Goal: Information Seeking & Learning: Learn about a topic

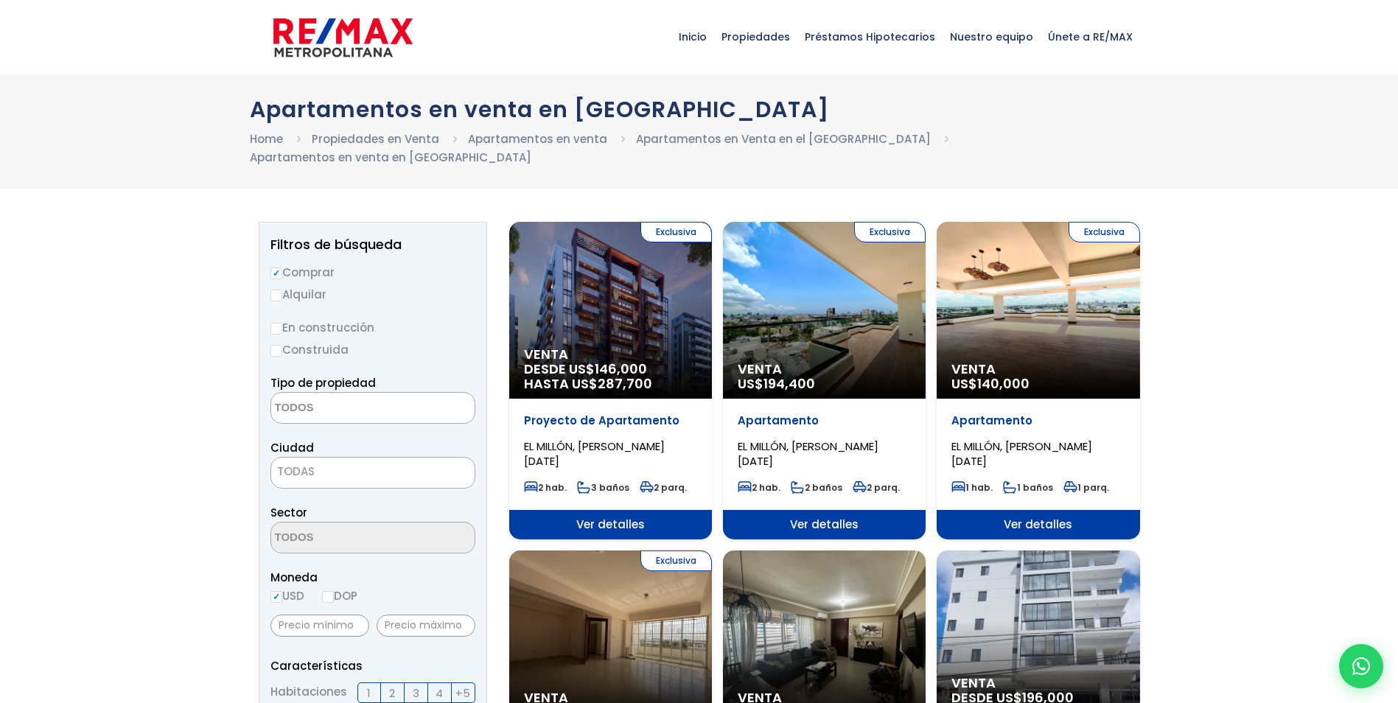
select select
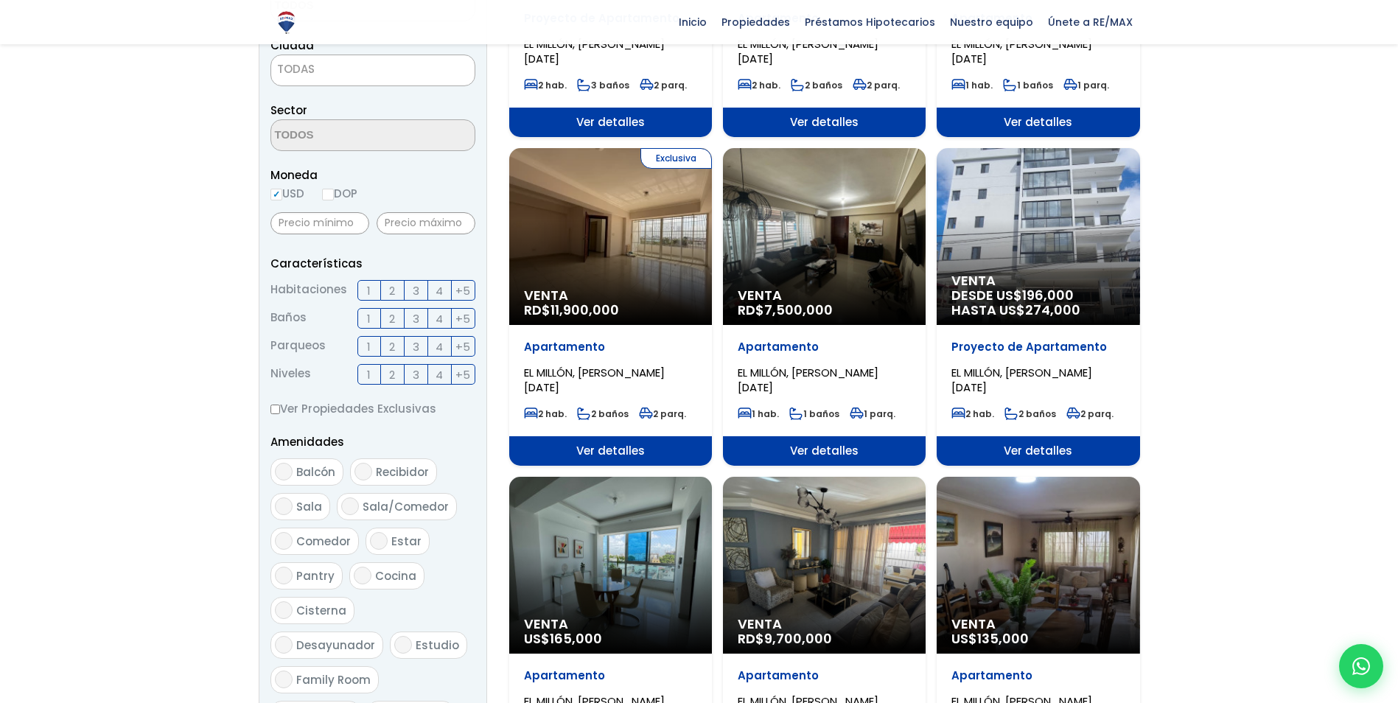
scroll to position [385, 0]
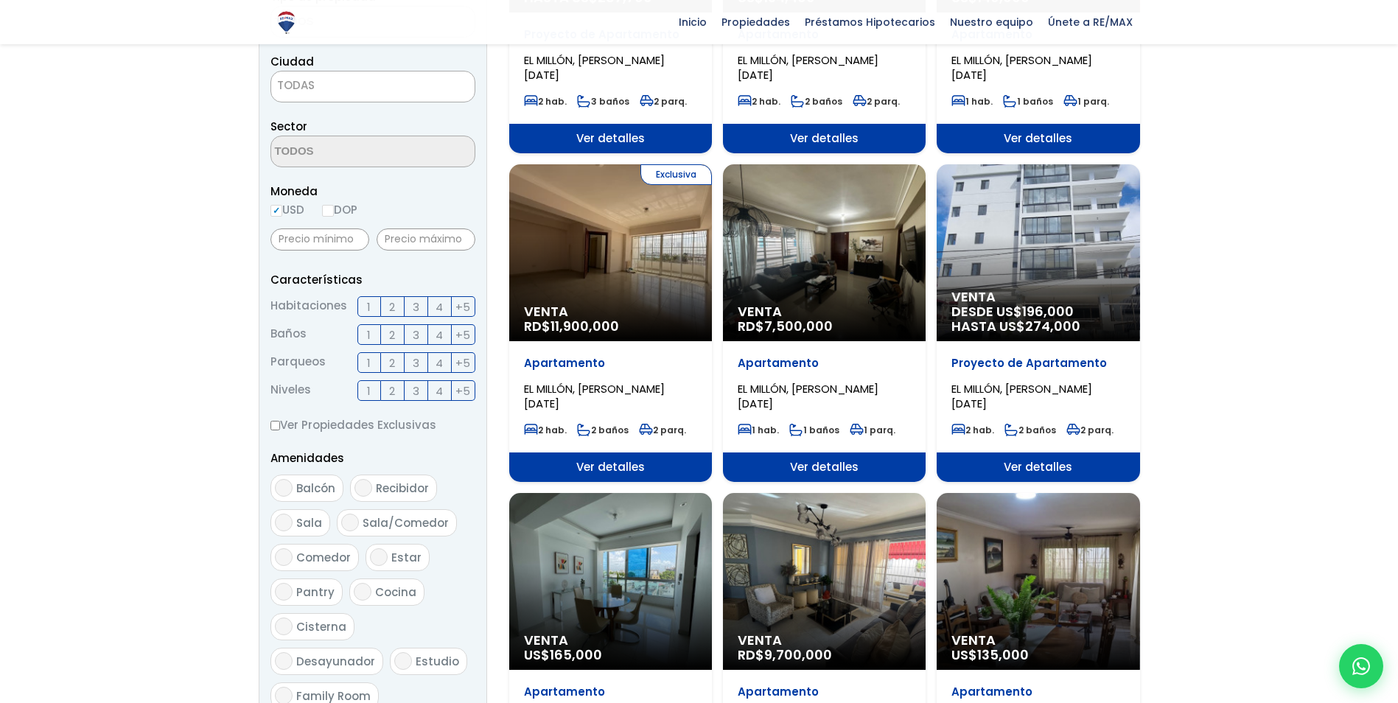
click at [1026, 225] on div "Venta DESDE [GEOGRAPHIC_DATA]$ 196,000 HASTA US$ 274,000" at bounding box center [1038, 252] width 203 height 177
click at [1024, 228] on div "Venta DESDE [GEOGRAPHIC_DATA]$ 196,000 HASTA US$ 274,000" at bounding box center [1038, 252] width 203 height 177
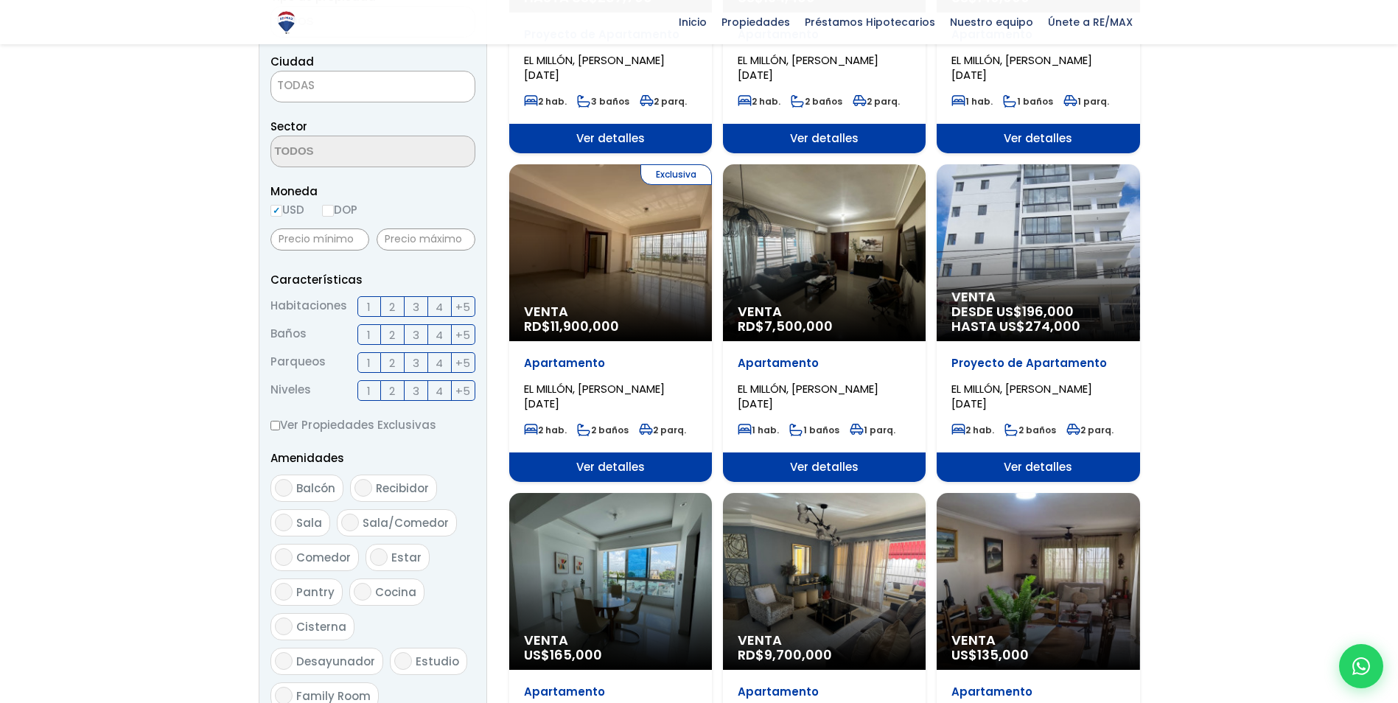
click at [1011, 304] on span "DESDE US$ 196,000 HASTA US$ 274,000" at bounding box center [1037, 318] width 173 height 29
click at [1021, 360] on div "Proyecto de [GEOGRAPHIC_DATA], [PERSON_NAME][DATE]" at bounding box center [1037, 383] width 173 height 55
click at [1023, 356] on p "Proyecto de Apartamento" at bounding box center [1037, 363] width 173 height 15
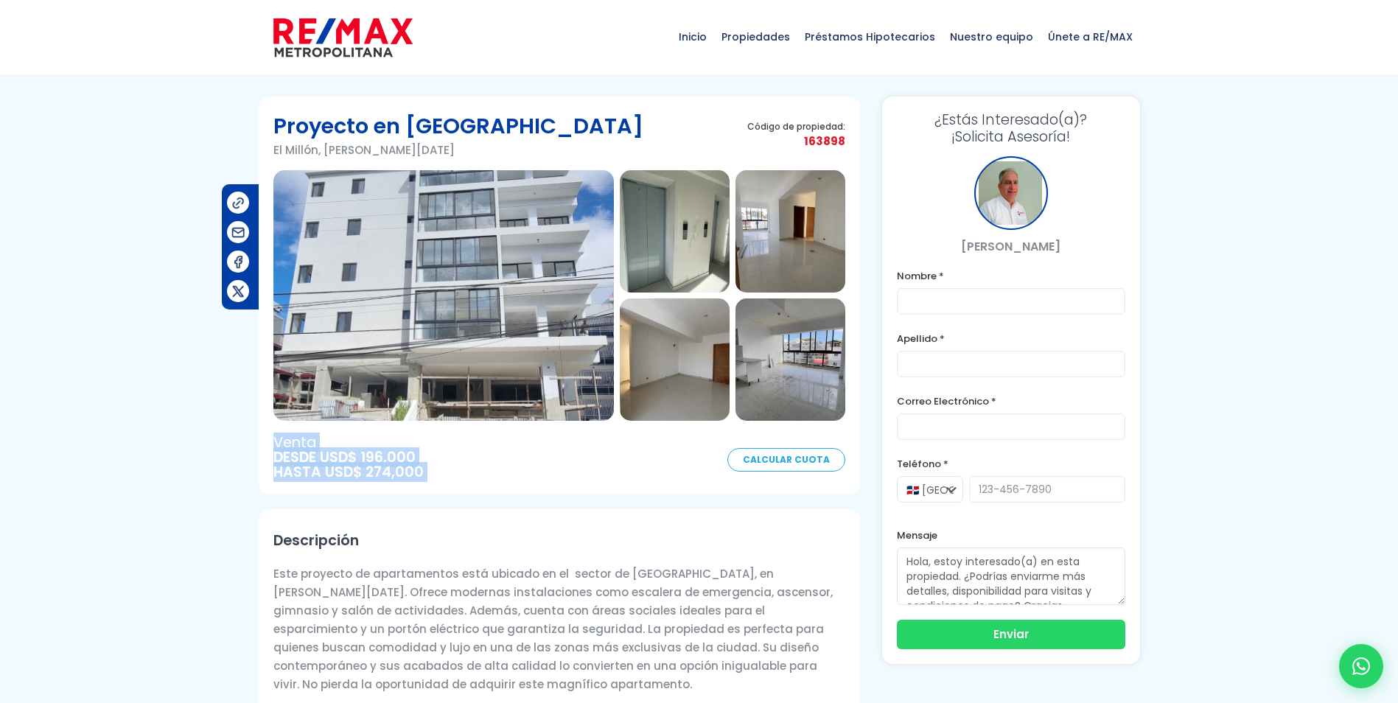
click at [546, 262] on img at bounding box center [443, 295] width 340 height 251
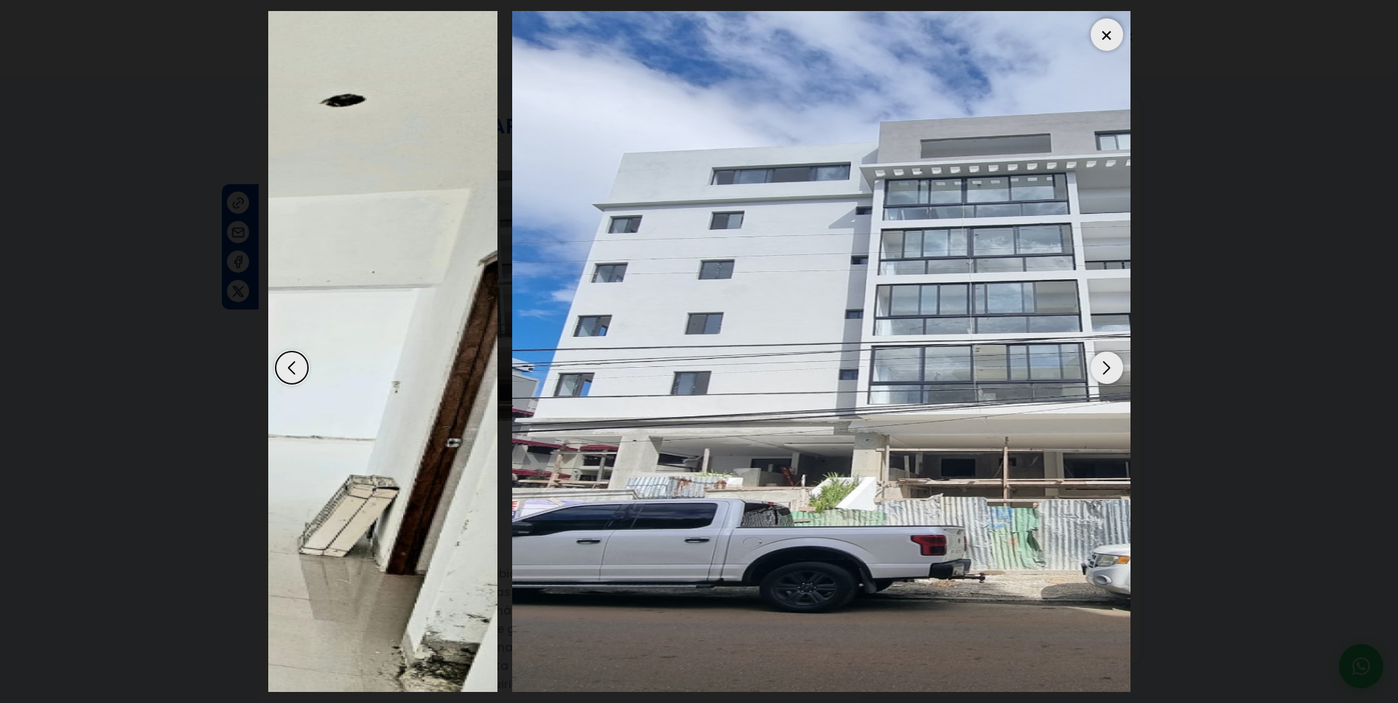
click at [365, 392] on img "12 / 12" at bounding box center [66, 351] width 862 height 681
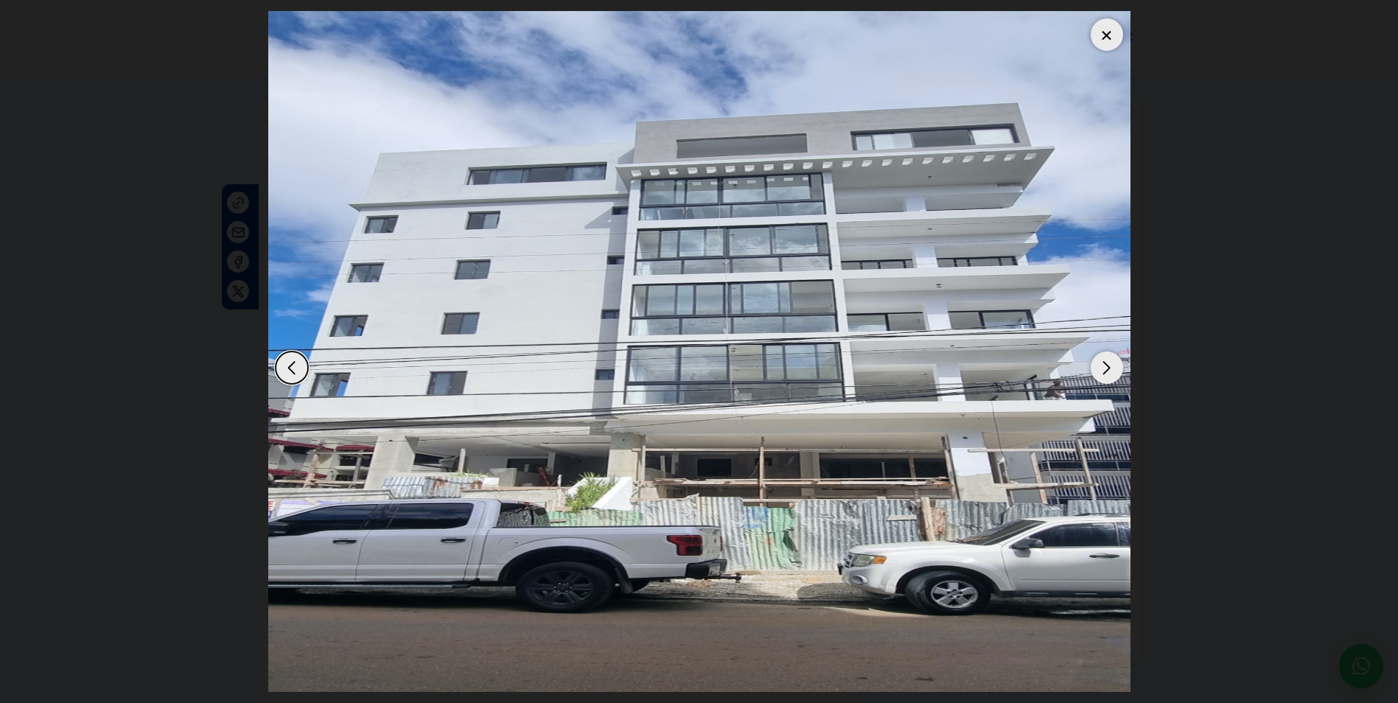
click at [632, 469] on img "1 / 12" at bounding box center [699, 351] width 862 height 681
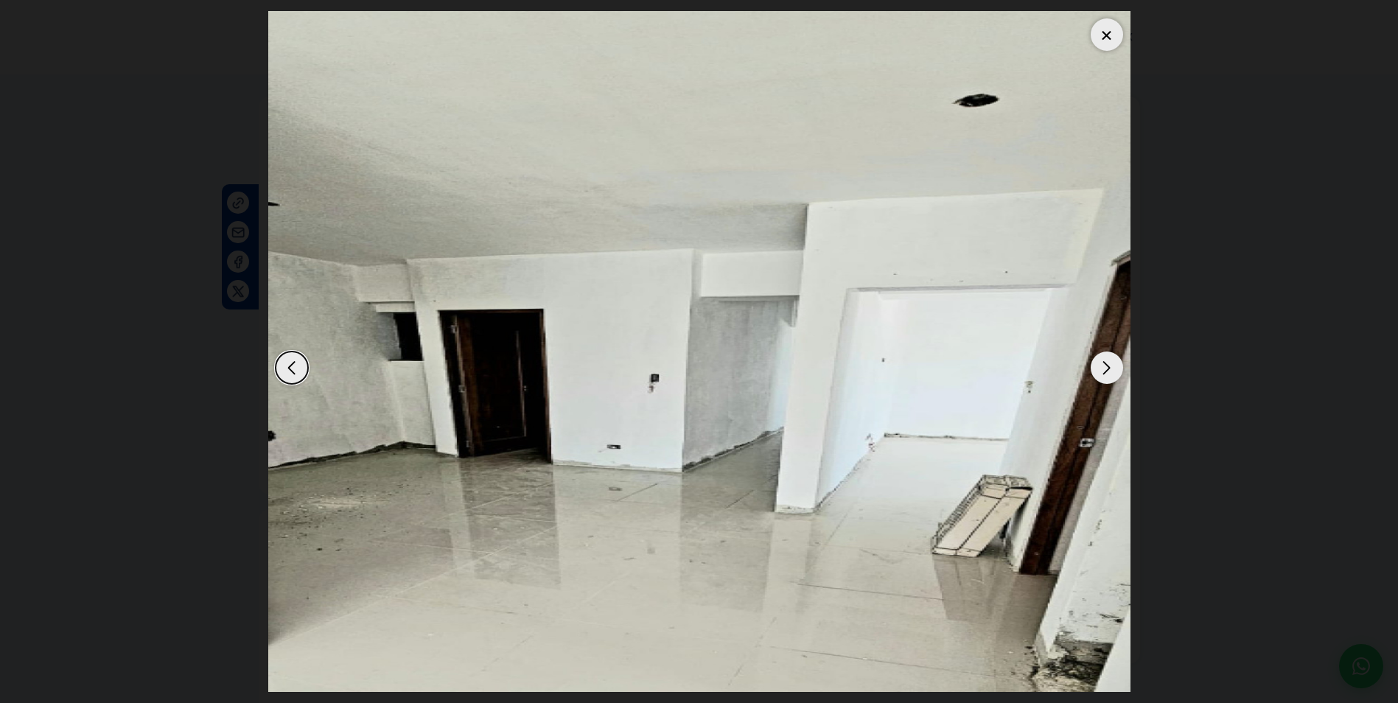
click at [640, 459] on div at bounding box center [699, 351] width 862 height 681
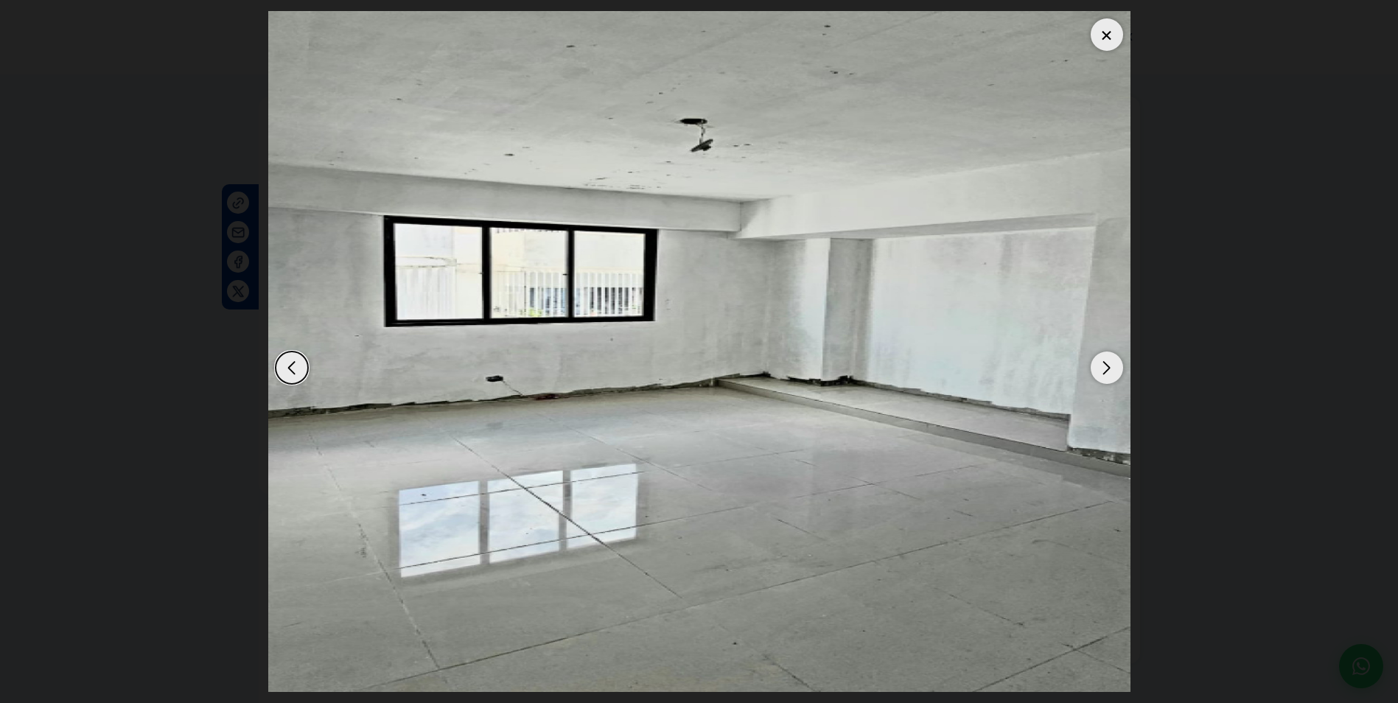
click at [689, 455] on img "11 / 12" at bounding box center [699, 351] width 862 height 681
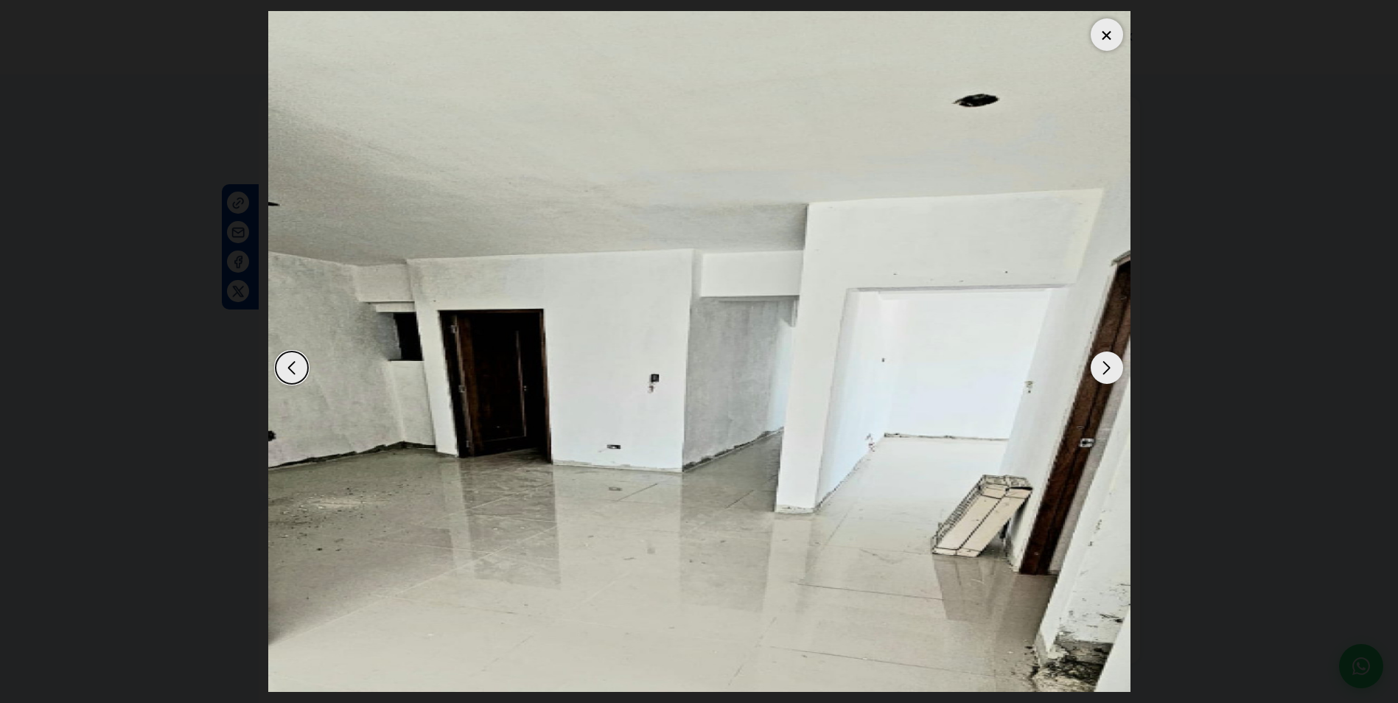
click at [689, 455] on img "12 / 12" at bounding box center [699, 351] width 862 height 681
click at [702, 454] on div at bounding box center [699, 351] width 862 height 681
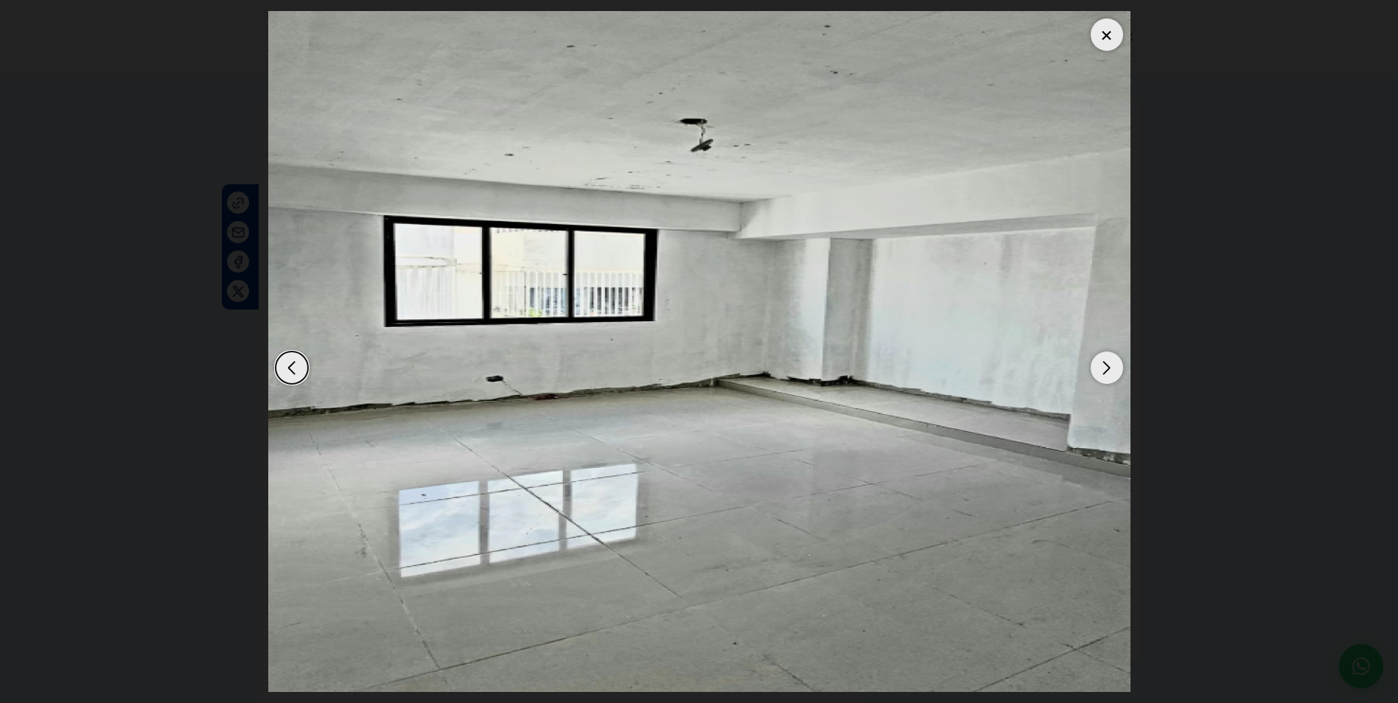
click at [948, 447] on img "11 / 12" at bounding box center [699, 351] width 862 height 681
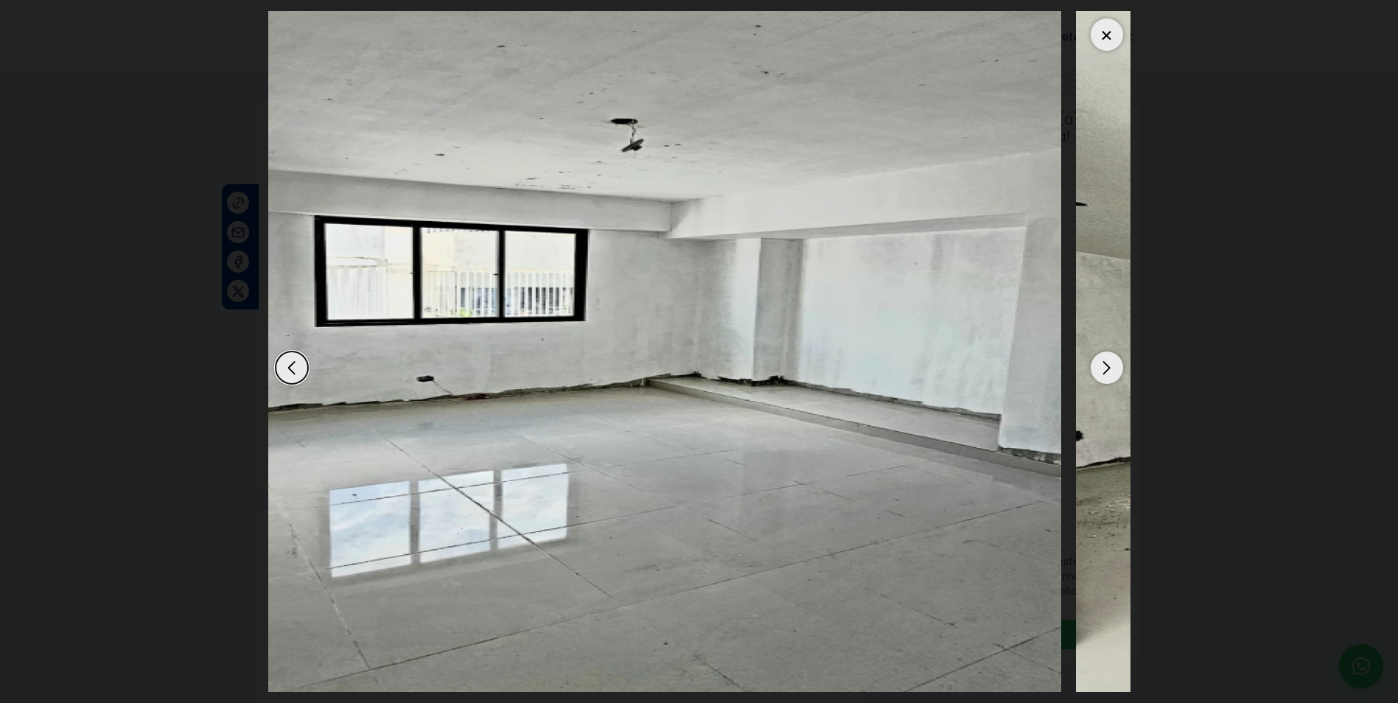
click at [1397, 458] on html "X Inicio Propiedades Préstamos Hipotecarios Calculadora de préstamos Nuestro eq…" at bounding box center [699, 351] width 1398 height 703
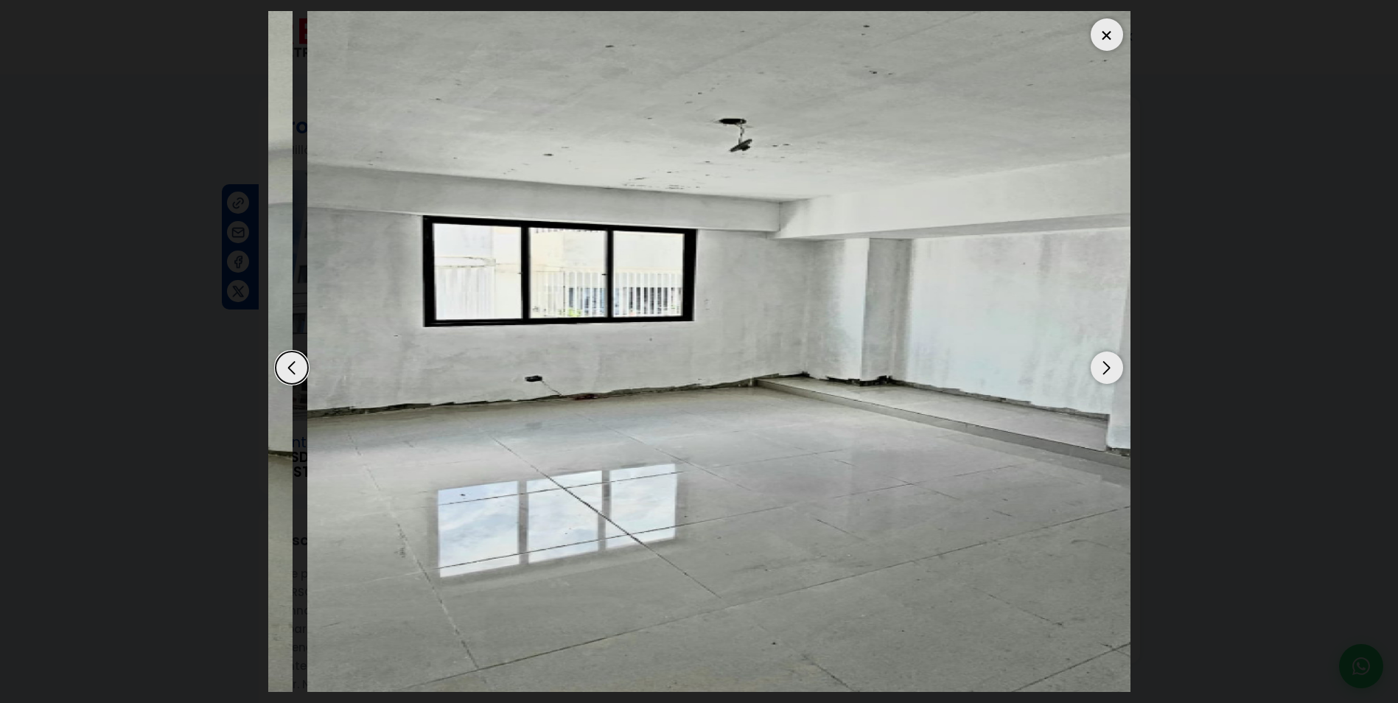
click at [845, 470] on img "11 / 12" at bounding box center [738, 351] width 862 height 681
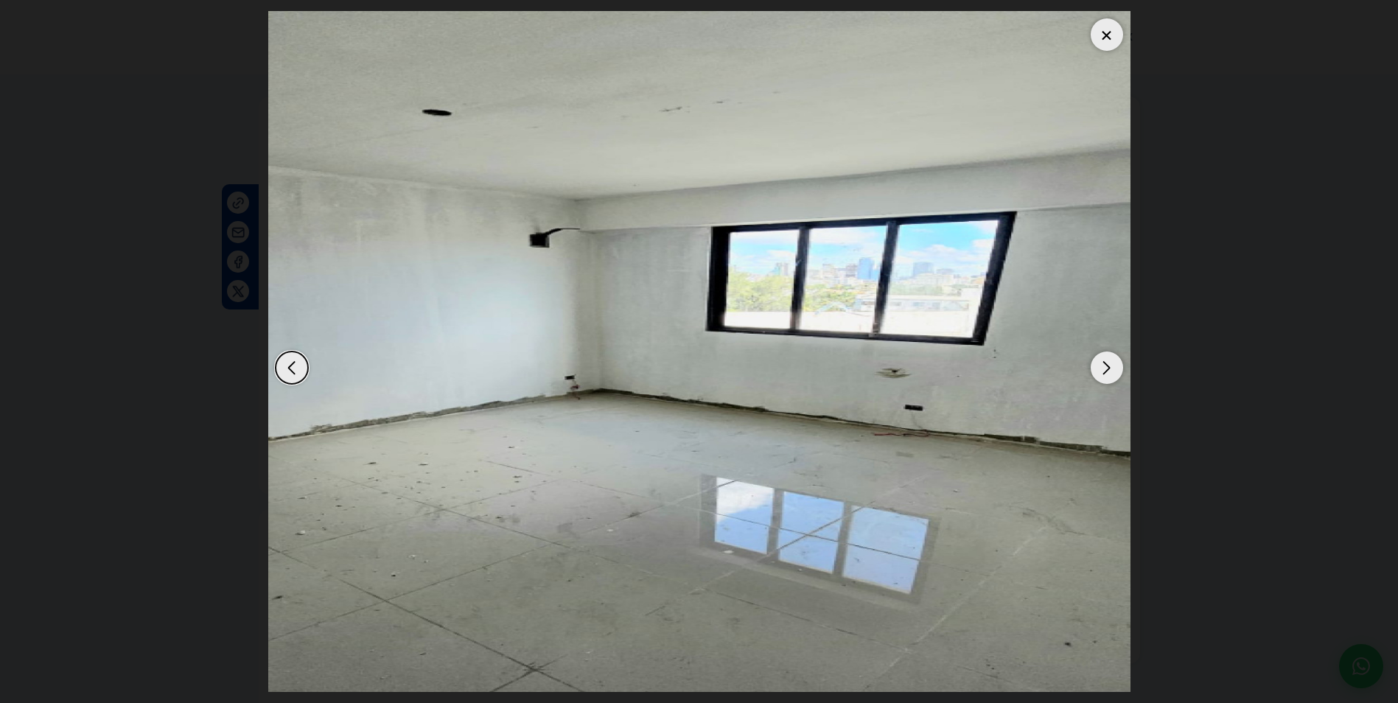
click at [1109, 374] on div "Next slide" at bounding box center [1107, 368] width 32 height 32
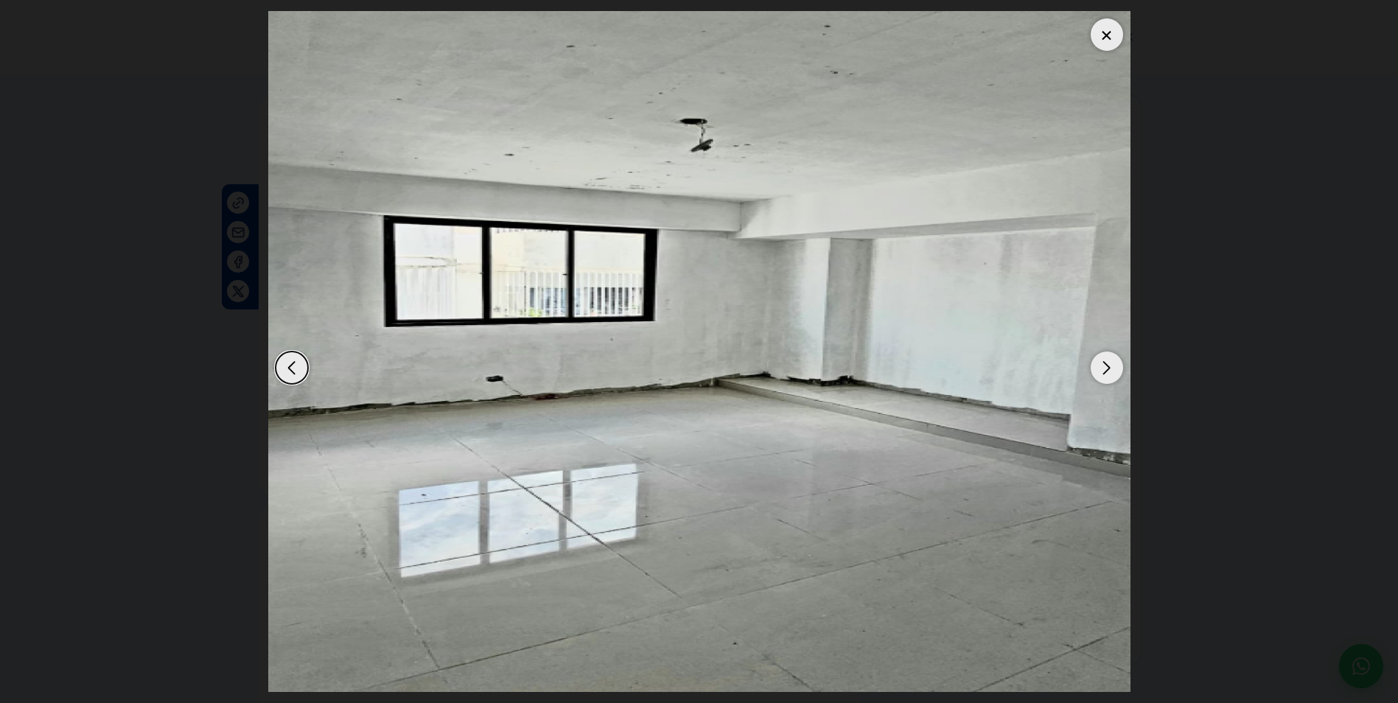
click at [1104, 374] on div "Next slide" at bounding box center [1107, 368] width 32 height 32
click at [1099, 376] on div "Next slide" at bounding box center [1107, 368] width 32 height 32
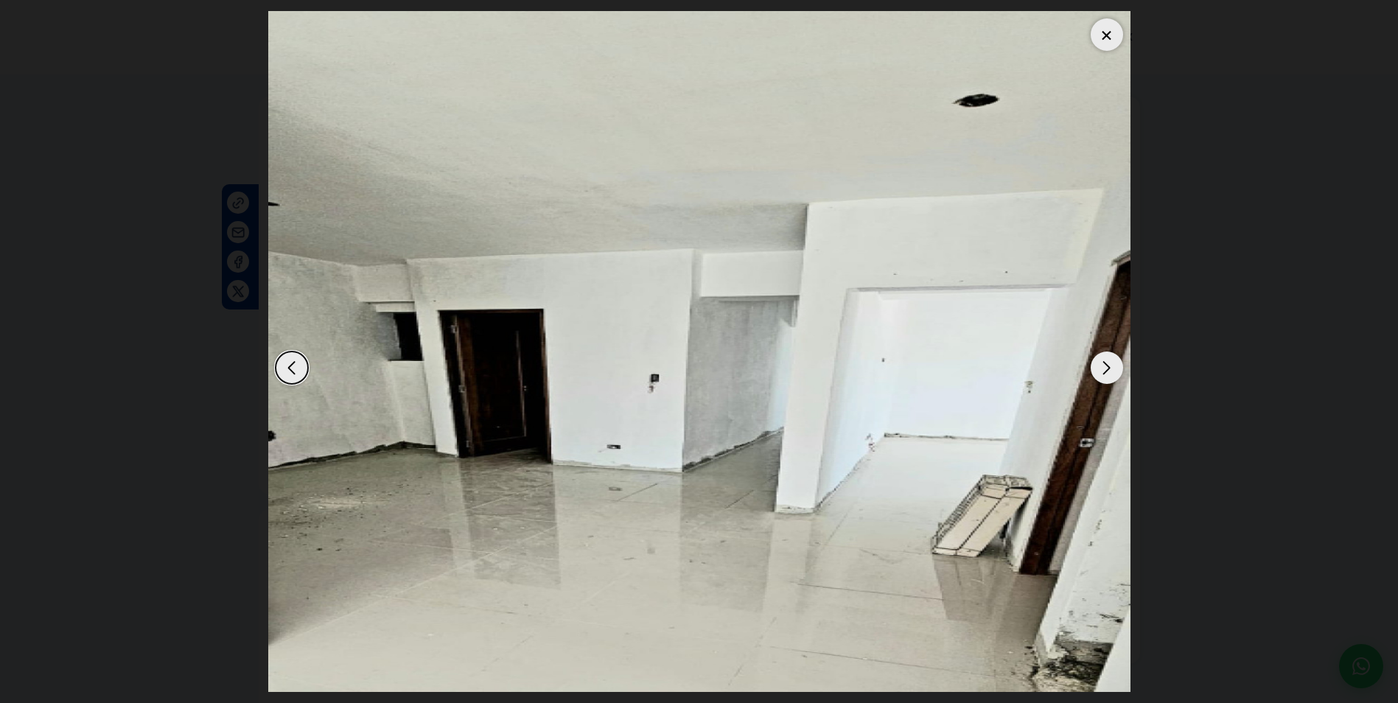
click at [1097, 376] on div "Next slide" at bounding box center [1107, 368] width 32 height 32
click at [1095, 377] on div "Next slide" at bounding box center [1107, 368] width 32 height 32
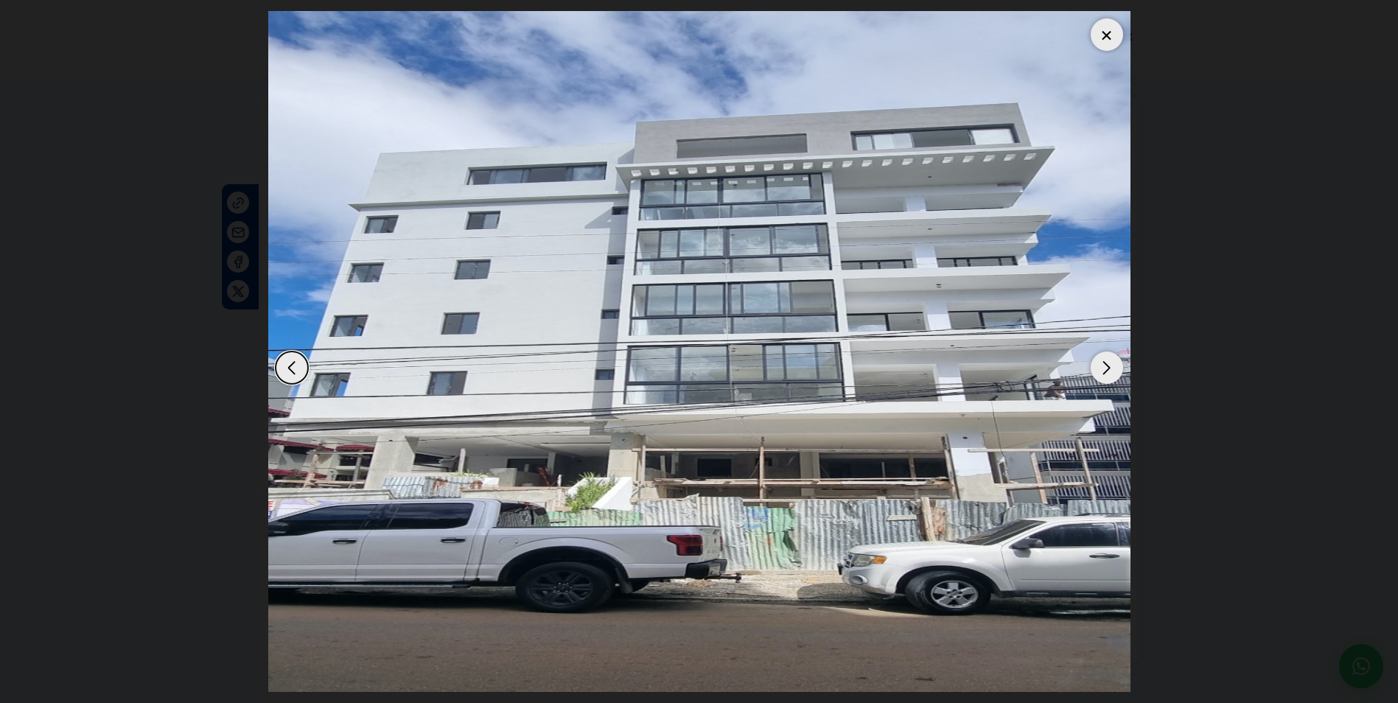
click at [1094, 377] on div "Next slide" at bounding box center [1107, 368] width 32 height 32
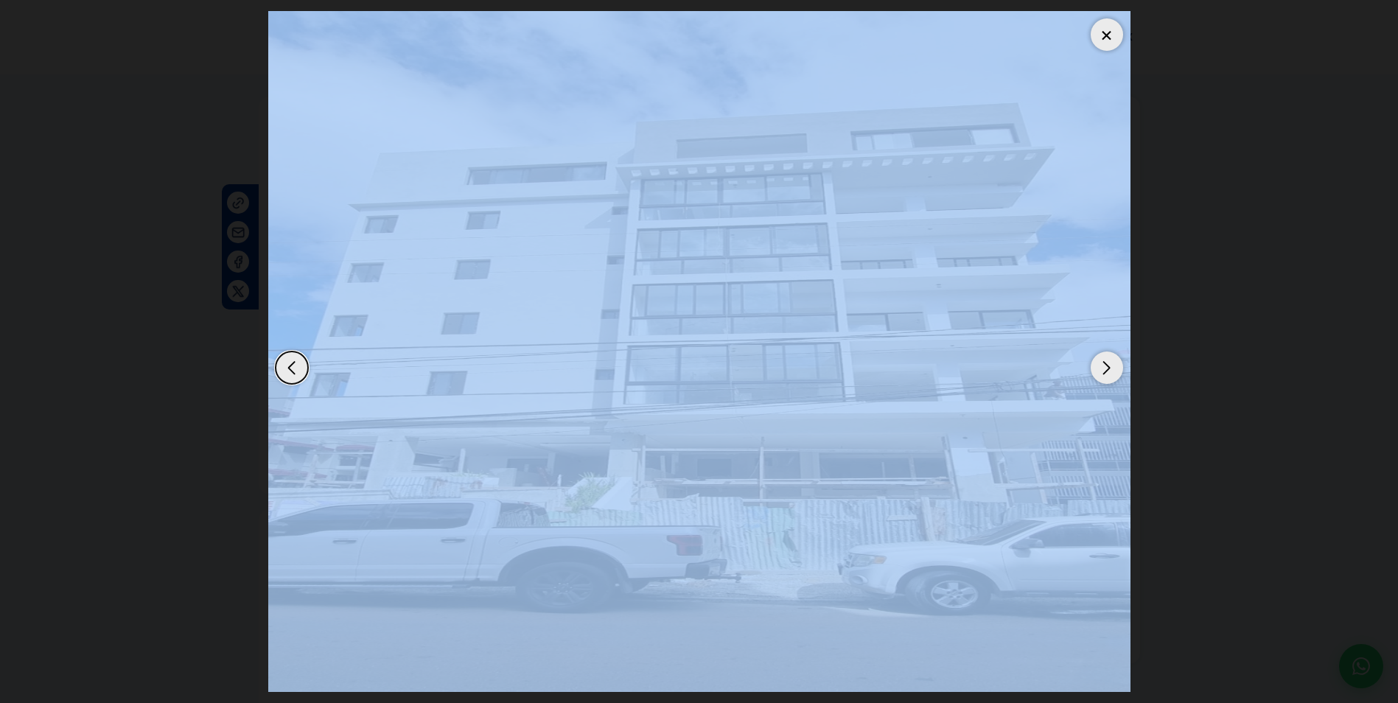
click at [1094, 378] on div "Next slide" at bounding box center [1107, 368] width 32 height 32
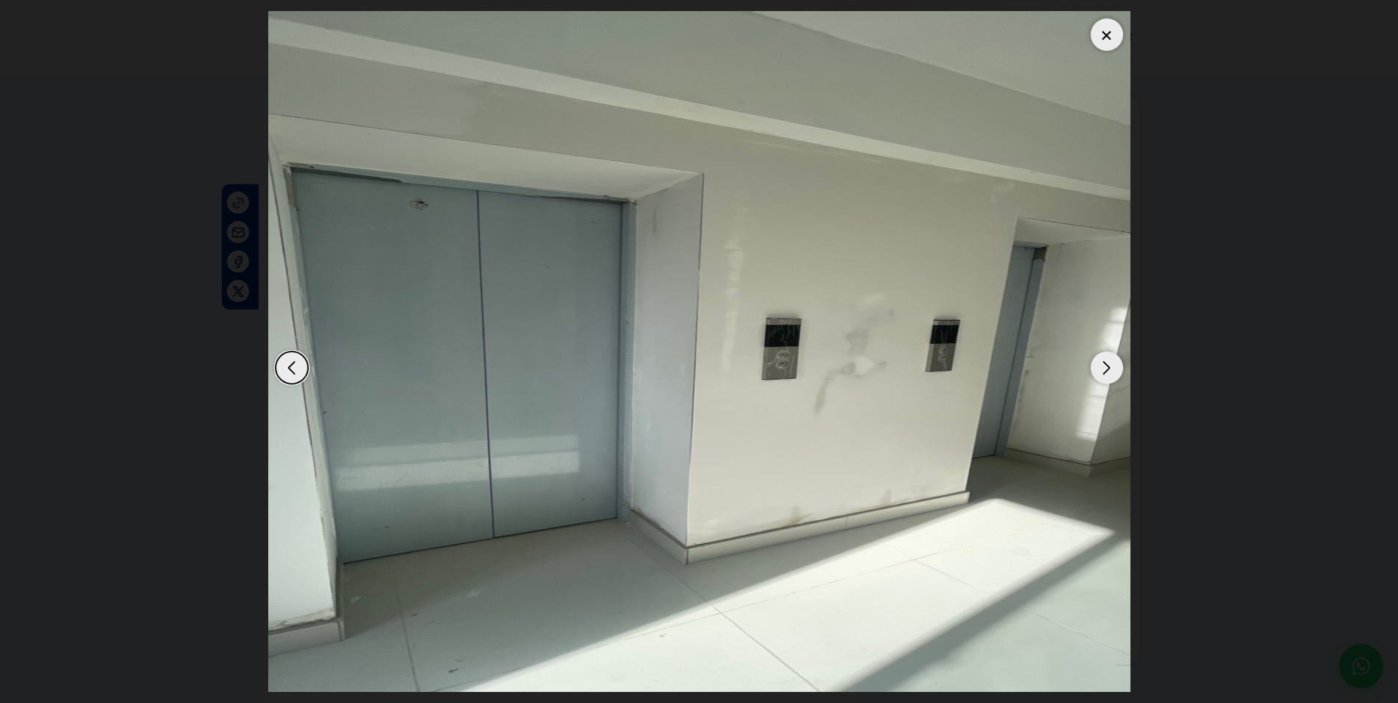
click at [1094, 378] on div "Next slide" at bounding box center [1107, 368] width 32 height 32
click at [1093, 378] on div at bounding box center [699, 351] width 862 height 681
click at [1093, 378] on img "2 / 12" at bounding box center [699, 351] width 862 height 681
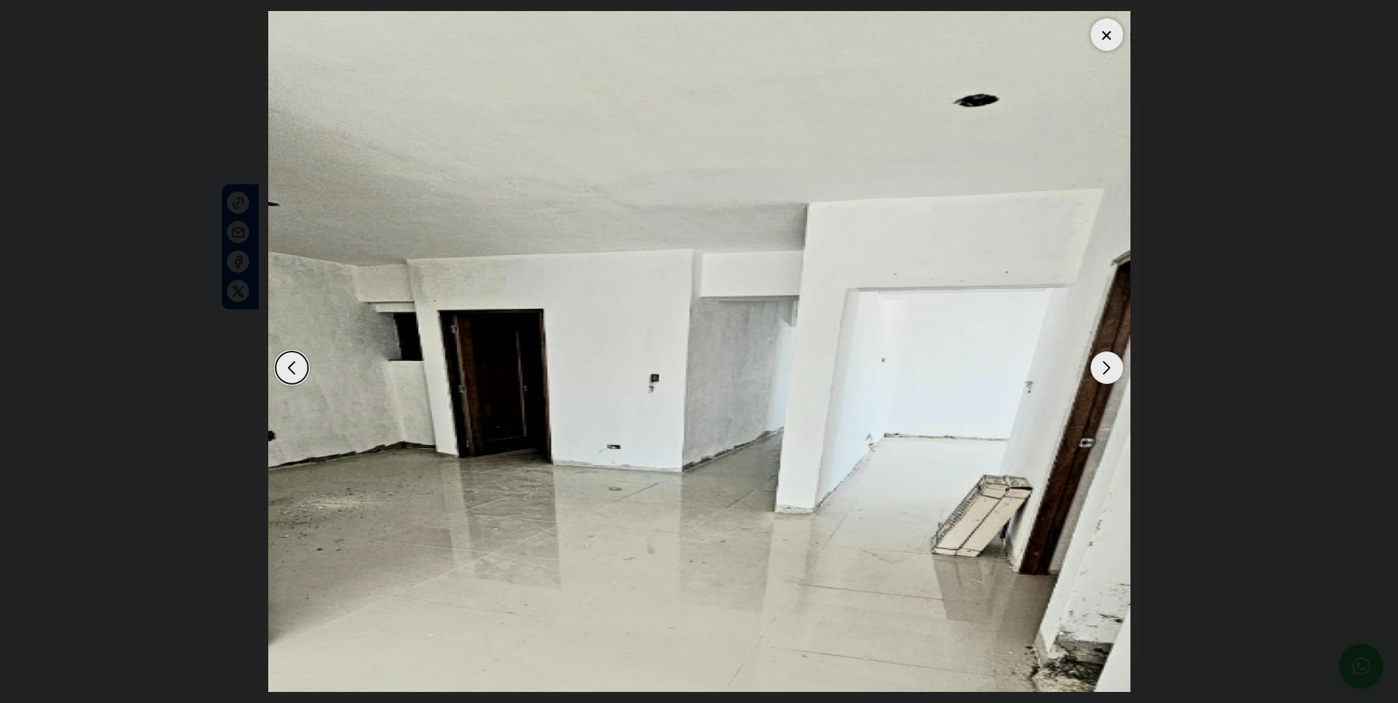
click at [1099, 368] on div "Next slide" at bounding box center [1107, 368] width 32 height 32
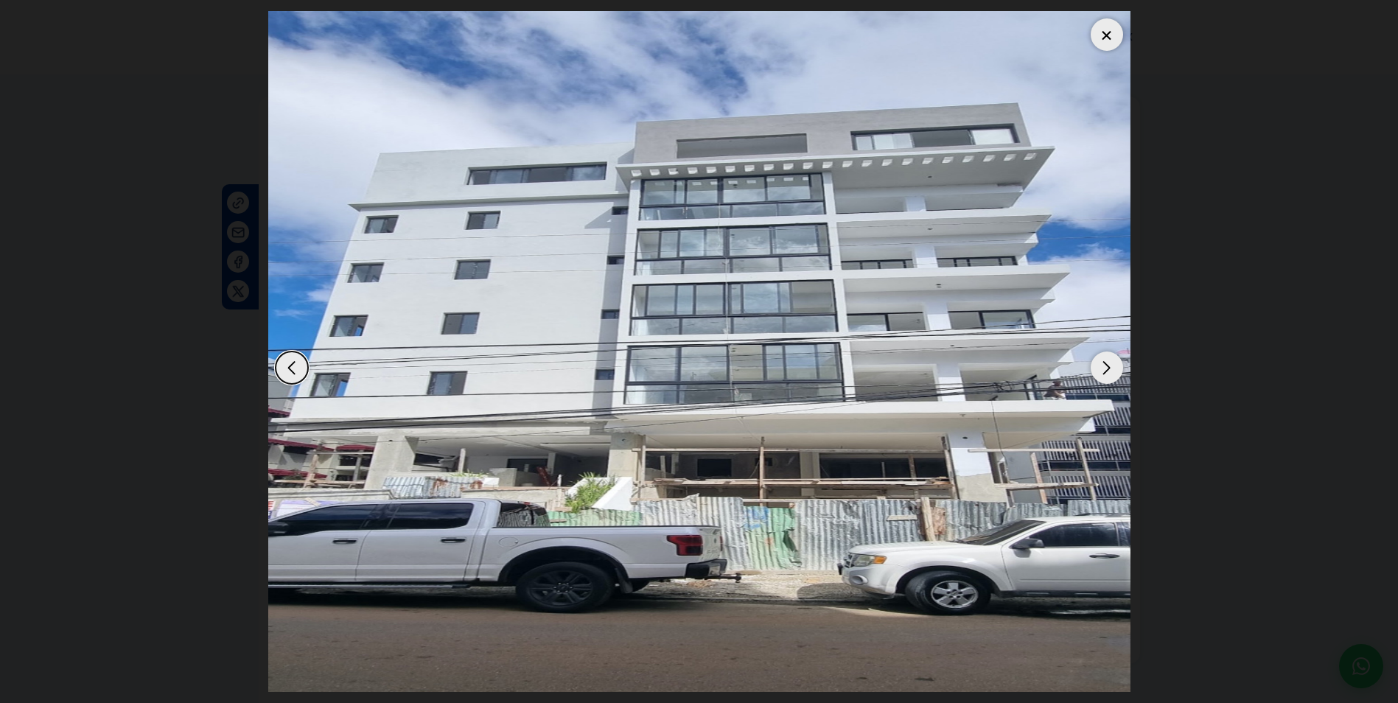
click at [1095, 368] on div "Next slide" at bounding box center [1107, 368] width 32 height 32
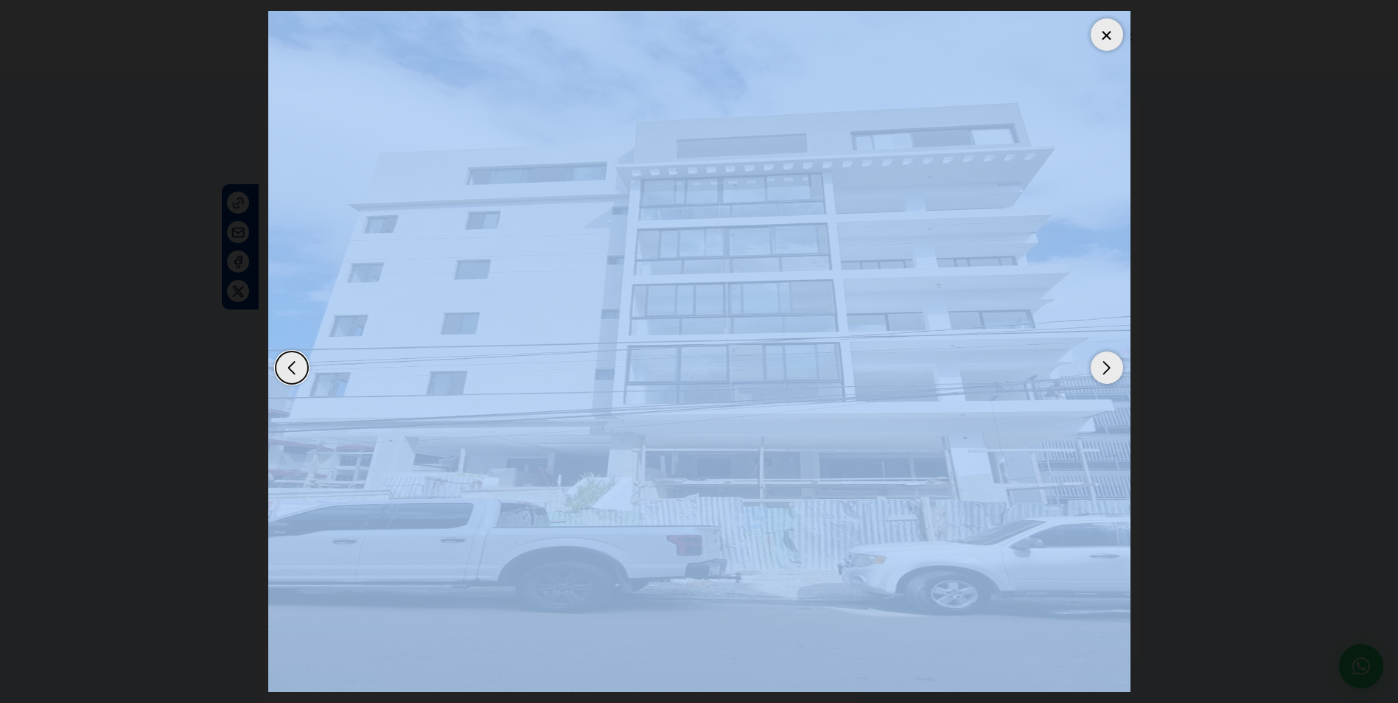
click at [1094, 368] on div "Next slide" at bounding box center [1107, 368] width 32 height 32
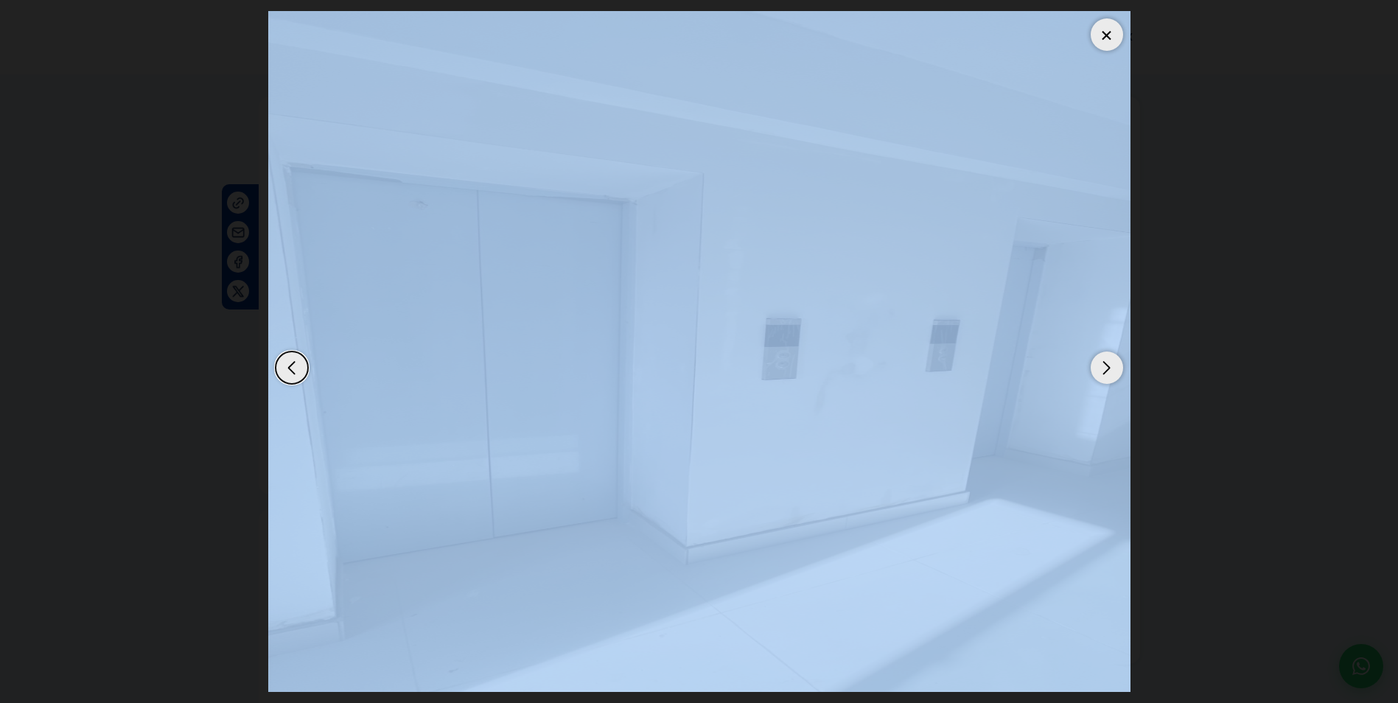
click at [1091, 370] on div "Next slide" at bounding box center [1107, 368] width 32 height 32
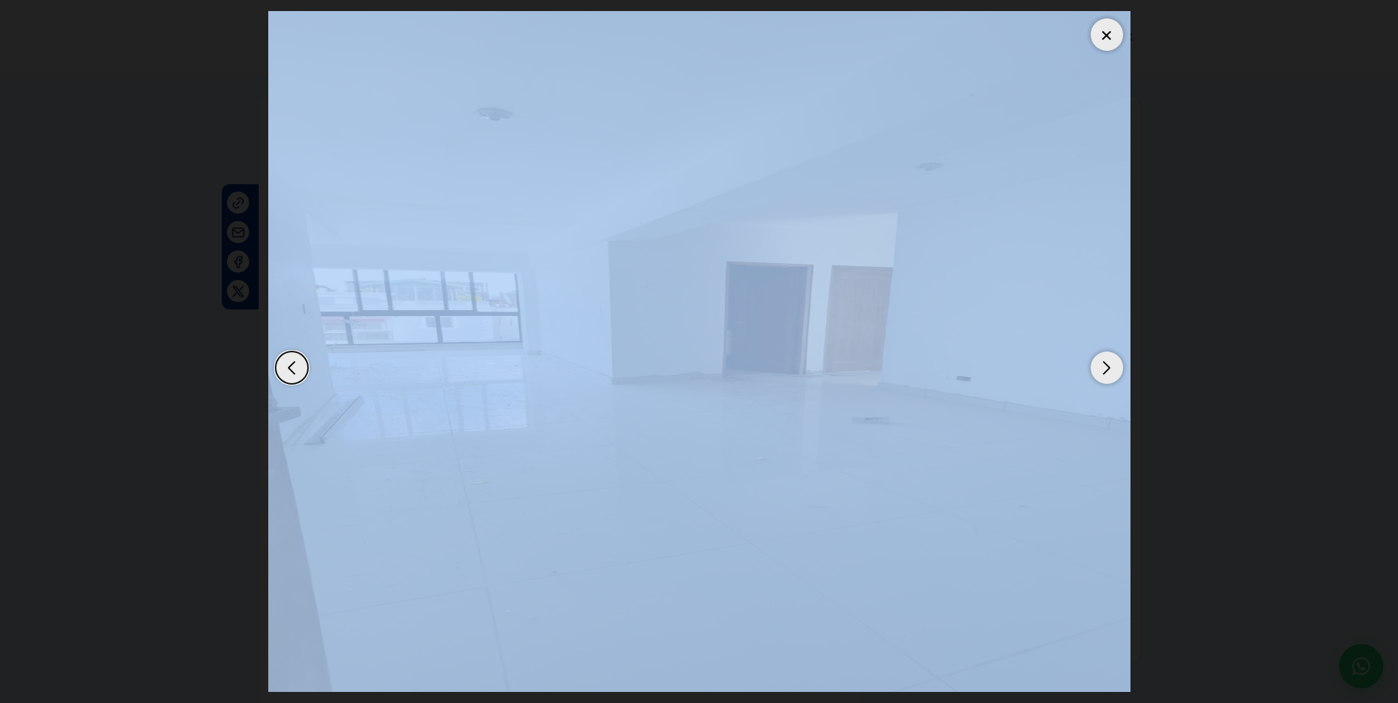
click at [1105, 29] on div at bounding box center [1107, 34] width 32 height 32
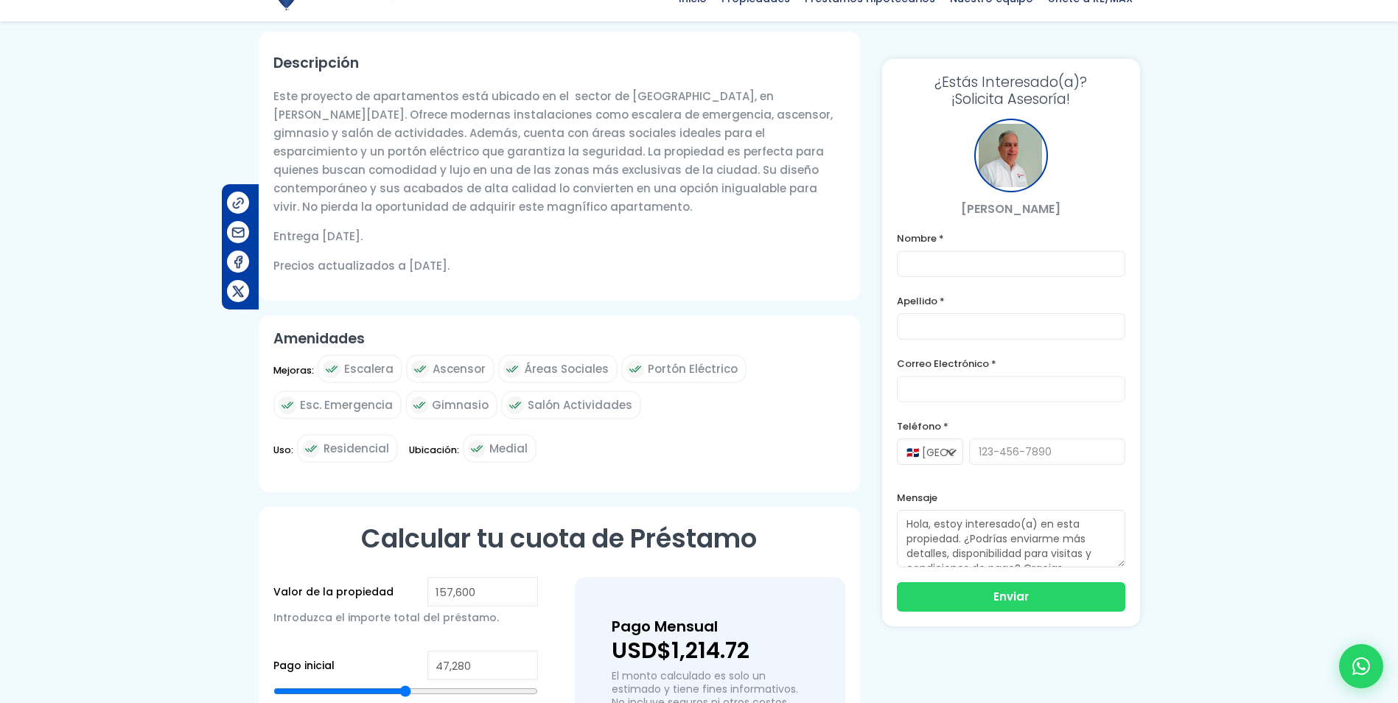
scroll to position [516, 0]
